Goal: Feedback & Contribution: Submit feedback/report problem

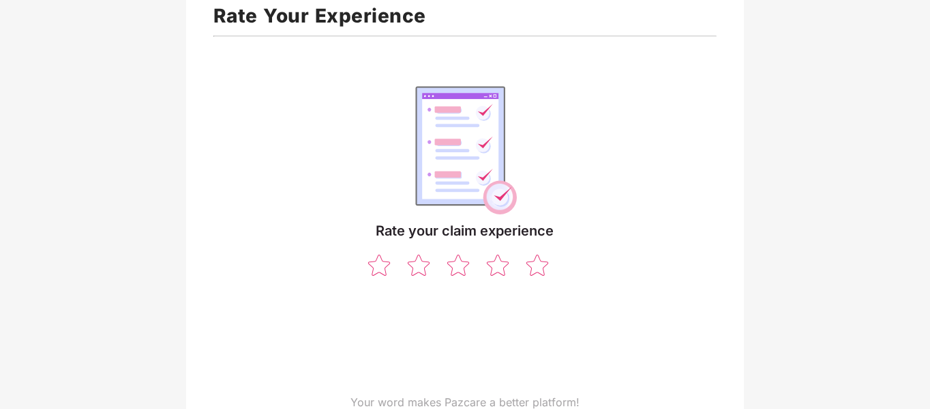
scroll to position [110, 0]
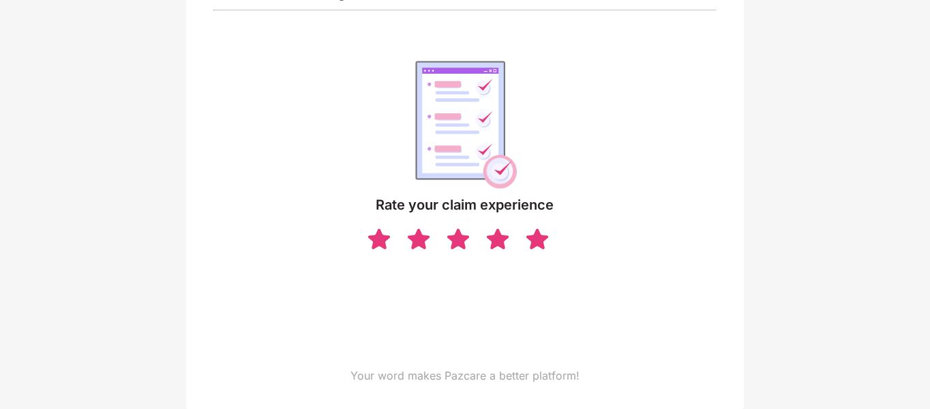
click at [529, 243] on img at bounding box center [537, 238] width 26 height 24
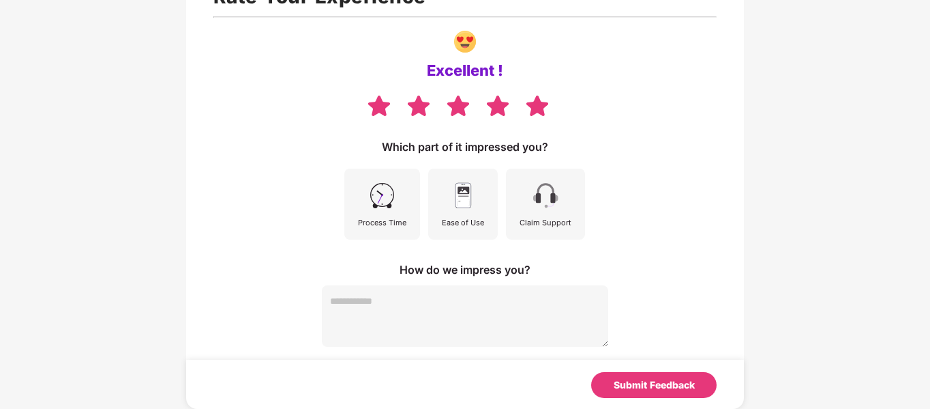
scroll to position [103, 0]
click at [440, 216] on div "Ease of Use" at bounding box center [463, 203] width 70 height 71
click at [394, 208] on img at bounding box center [382, 195] width 31 height 31
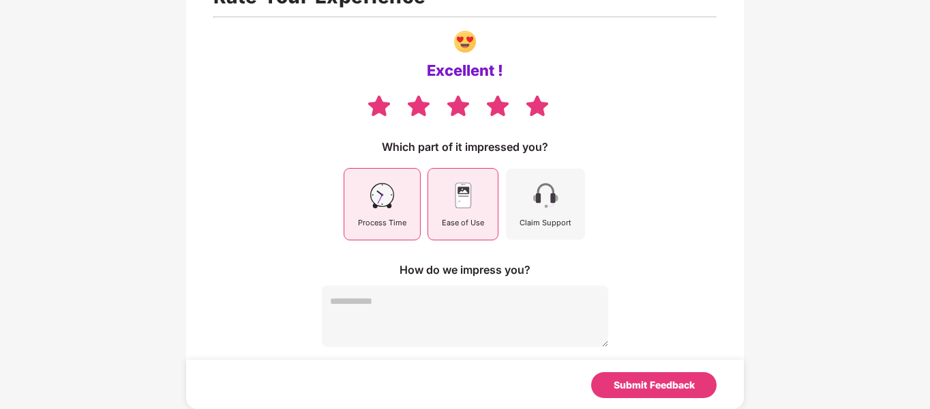
click at [534, 220] on div "Claim Support" at bounding box center [546, 222] width 52 height 12
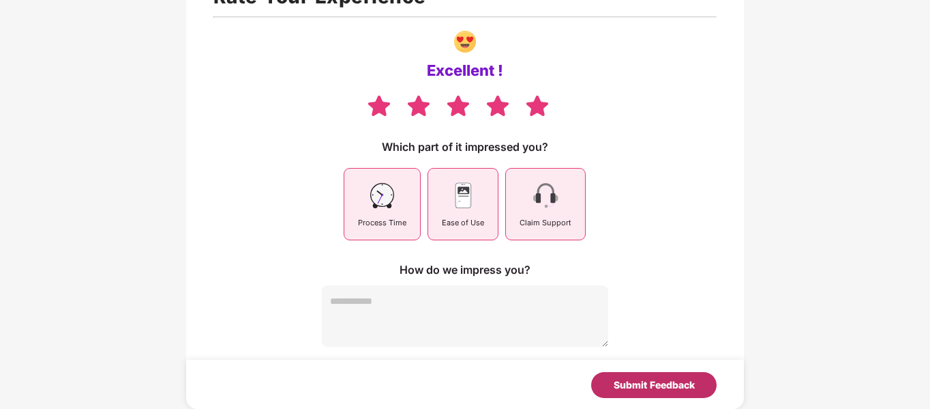
click at [664, 385] on div "Submit Feedback" at bounding box center [654, 384] width 81 height 15
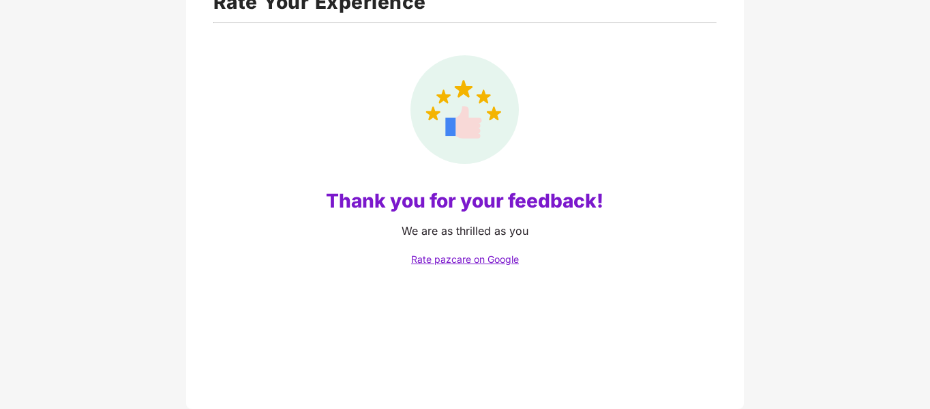
scroll to position [98, 0]
